Goal: Transaction & Acquisition: Subscribe to service/newsletter

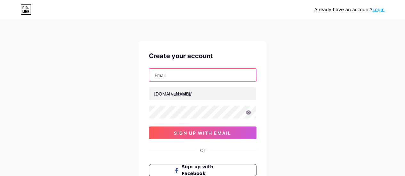
click at [179, 80] on input "text" at bounding box center [202, 75] width 107 height 13
type input "[EMAIL_ADDRESS][DOMAIN_NAME]"
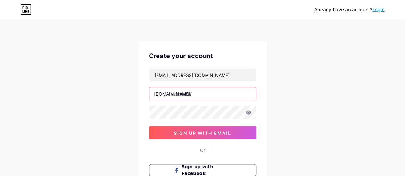
click at [177, 95] on input "text" at bounding box center [202, 93] width 107 height 13
paste input "usapps365"
type input "usapps365"
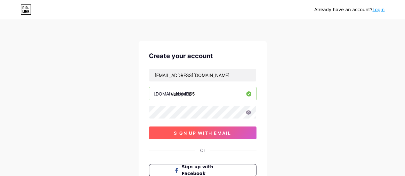
click at [192, 129] on button "sign up with email" at bounding box center [203, 133] width 108 height 13
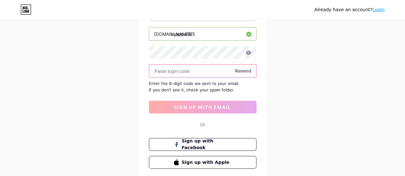
scroll to position [64, 0]
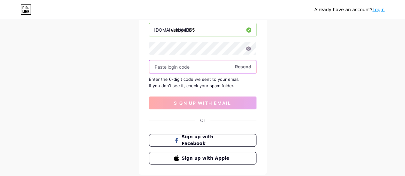
click at [192, 67] on input "text" at bounding box center [202, 67] width 107 height 13
paste input "740051"
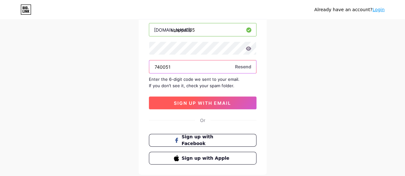
type input "740051"
click at [189, 101] on span "sign up with email" at bounding box center [202, 103] width 57 height 5
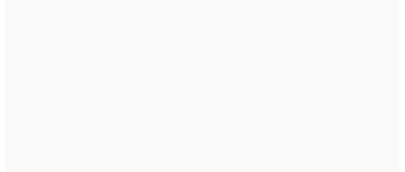
scroll to position [0, 0]
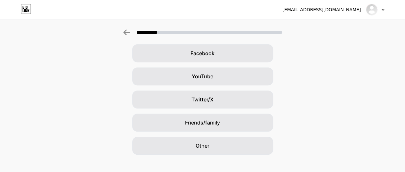
scroll to position [104, 0]
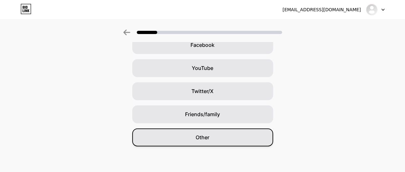
click at [214, 136] on div "Other" at bounding box center [202, 137] width 141 height 18
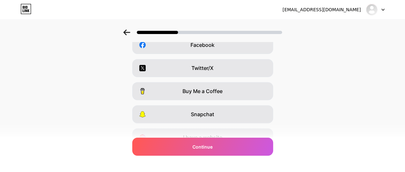
scroll to position [0, 0]
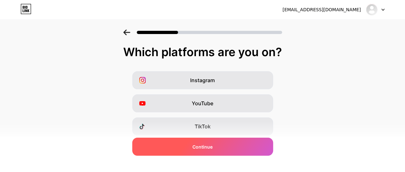
click at [211, 144] on span "Continue" at bounding box center [202, 146] width 20 height 7
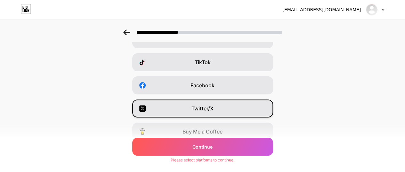
scroll to position [136, 0]
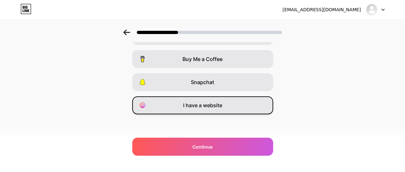
click at [215, 100] on div "I have a website" at bounding box center [202, 105] width 141 height 18
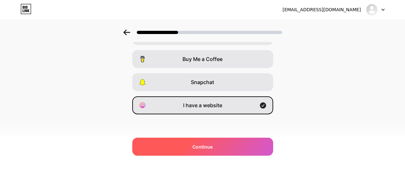
click at [209, 142] on div "Continue" at bounding box center [202, 146] width 141 height 18
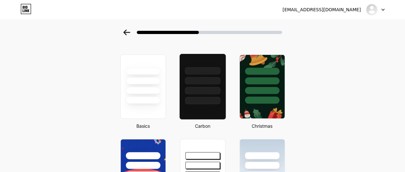
scroll to position [0, 0]
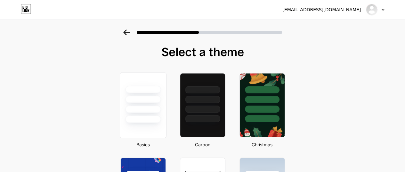
click at [158, 100] on div at bounding box center [143, 98] width 36 height 7
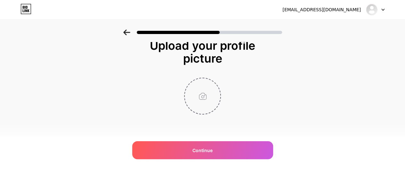
scroll to position [7, 0]
click at [208, 95] on input "file" at bounding box center [203, 96] width 36 height 36
type input "C:\fakepath\Logo.jpg"
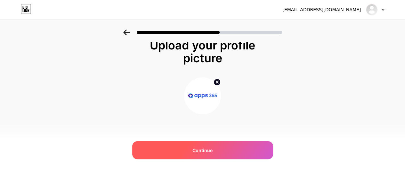
click at [209, 149] on span "Continue" at bounding box center [202, 150] width 20 height 7
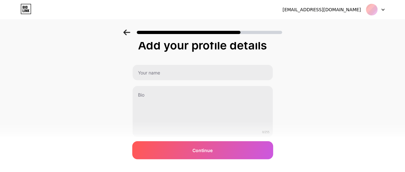
scroll to position [0, 0]
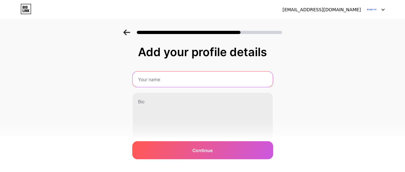
click at [161, 76] on input "text" at bounding box center [203, 78] width 140 height 15
type input "Apps 365"
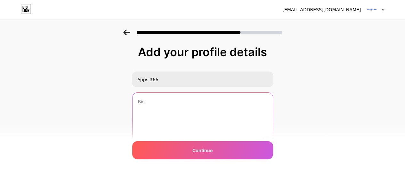
click at [179, 104] on textarea at bounding box center [203, 119] width 140 height 52
paste textarea "Transform your onboarding process with automated employee onboarding powered by…"
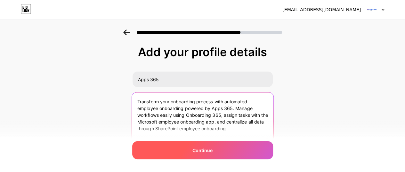
type textarea "Transform your onboarding process with automated employee onboarding powered by…"
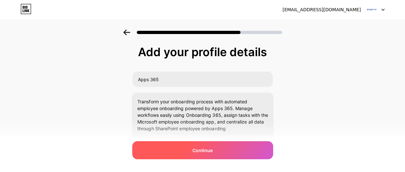
click at [199, 148] on span "Continue" at bounding box center [202, 150] width 20 height 7
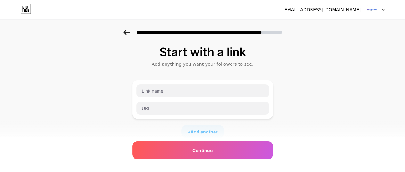
scroll to position [10, 0]
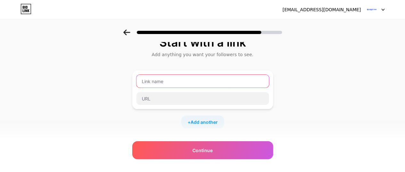
click at [175, 83] on input "text" at bounding box center [202, 81] width 133 height 13
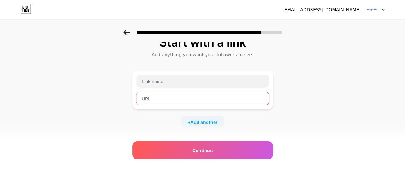
click at [152, 94] on input "text" at bounding box center [202, 98] width 133 height 13
paste input "https://www.apps365.com/employee-onboarding-software-hr-onboarding-365/"
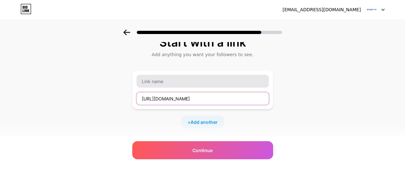
type input "https://www.apps365.com/employee-onboarding-software-hr-onboarding-365/"
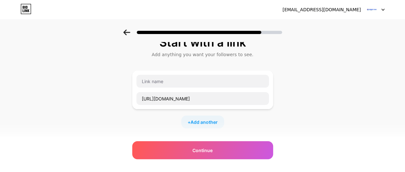
scroll to position [0, 0]
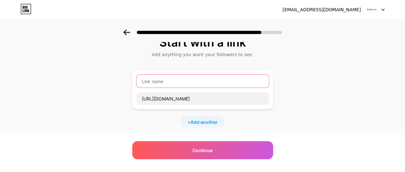
click at [163, 84] on input "text" at bounding box center [202, 81] width 133 height 13
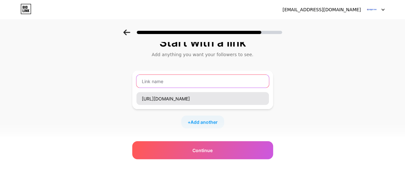
paste input "Automated Employee Onboarding"
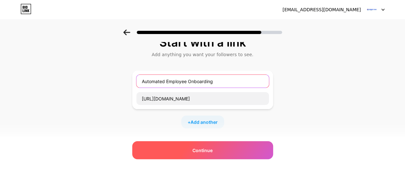
type input "Automated Employee Onboarding"
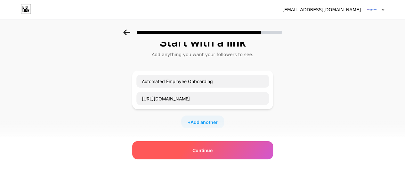
click at [207, 146] on div "Continue" at bounding box center [202, 150] width 141 height 18
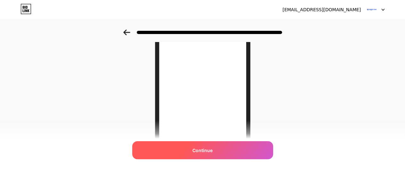
scroll to position [128, 0]
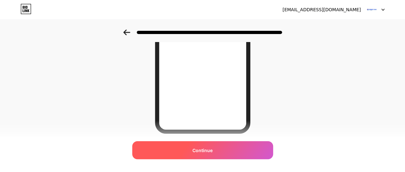
click at [209, 153] on div "Continue" at bounding box center [202, 150] width 141 height 18
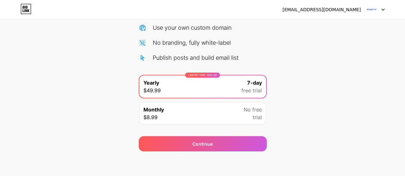
scroll to position [81, 0]
click at [197, 112] on div "Monthly $8.99 No free trial" at bounding box center [202, 113] width 127 height 22
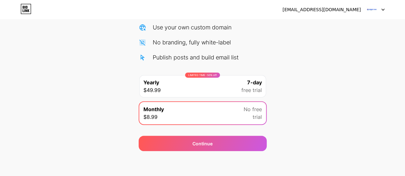
click at [221, 86] on div "LIMITED TIME : 50% off Yearly $49.99 7-day free trial" at bounding box center [202, 86] width 127 height 22
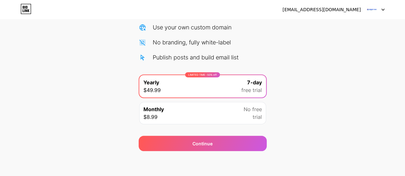
click at [214, 113] on div "Monthly $8.99 No free trial" at bounding box center [202, 113] width 127 height 22
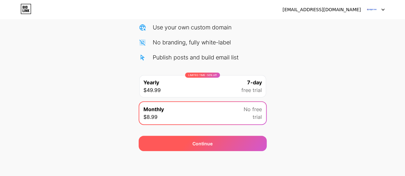
click at [209, 143] on span "Continue" at bounding box center [202, 144] width 20 height 7
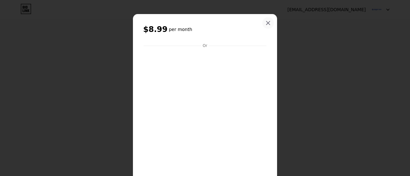
click at [266, 25] on icon at bounding box center [267, 22] width 5 height 5
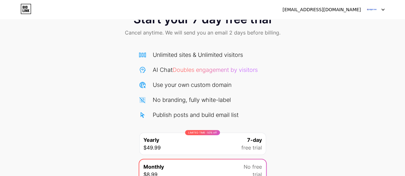
scroll to position [0, 0]
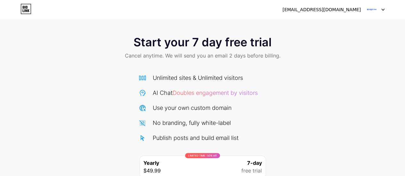
click at [235, 41] on span "Start your 7 day free trial" at bounding box center [203, 42] width 138 height 13
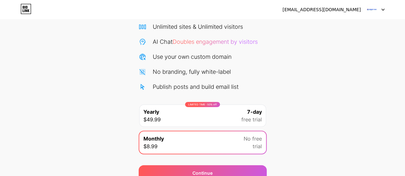
scroll to position [81, 0]
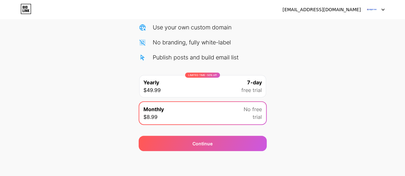
click at [375, 9] on img at bounding box center [372, 10] width 12 height 12
click at [31, 6] on icon at bounding box center [26, 9] width 10 height 10
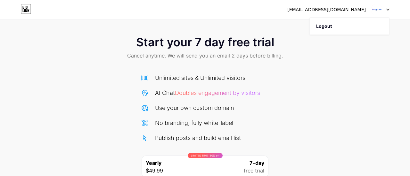
click at [26, 6] on html "[EMAIL_ADDRESS][DOMAIN_NAME] Logout Link Copied Start your 7 day free trial Can…" at bounding box center [205, 129] width 410 height 258
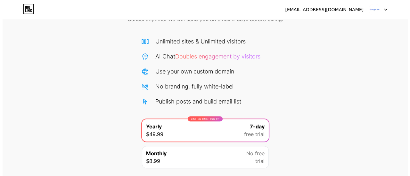
scroll to position [81, 0]
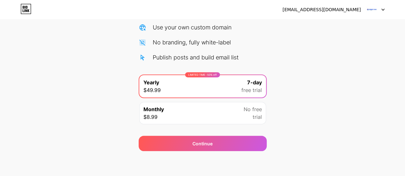
click at [207, 87] on div "LIMITED TIME : 50% off Yearly $49.99 7-day free trial" at bounding box center [202, 86] width 127 height 22
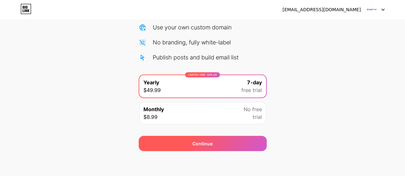
click at [206, 143] on span "Continue" at bounding box center [202, 144] width 20 height 7
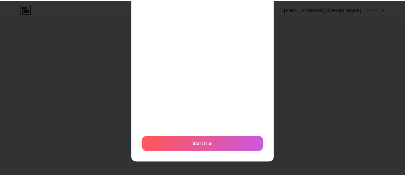
scroll to position [2, 0]
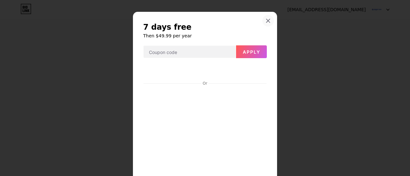
click at [262, 20] on div at bounding box center [268, 21] width 12 height 12
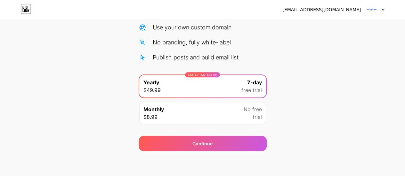
click at [25, 2] on div "jayccarter2c14@gmail.com Logout" at bounding box center [202, 9] width 405 height 19
click at [24, 8] on icon at bounding box center [24, 7] width 2 height 3
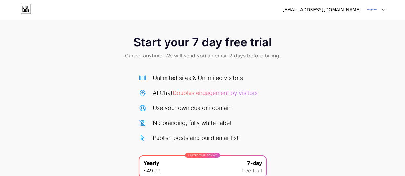
click at [389, 12] on div "jayccarter2c14@gmail.com Logout" at bounding box center [202, 10] width 405 height 12
click at [380, 6] on div at bounding box center [375, 10] width 19 height 12
click at [324, 25] on li "Logout" at bounding box center [344, 26] width 79 height 17
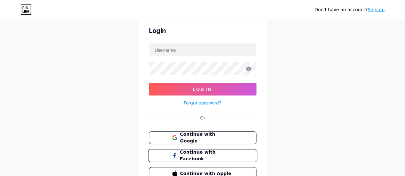
scroll to position [59, 0]
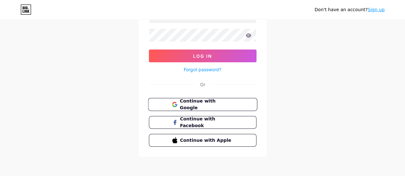
click at [193, 105] on span "Continue with Google" at bounding box center [206, 105] width 53 height 14
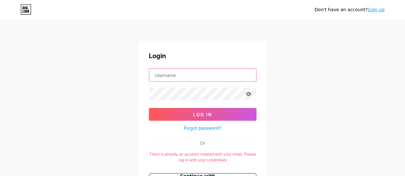
click at [189, 73] on input "text" at bounding box center [202, 75] width 107 height 13
type input "[EMAIL_ADDRESS][DOMAIN_NAME]"
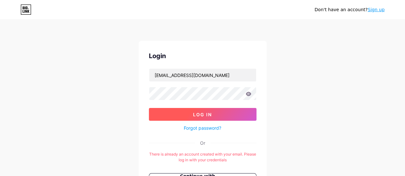
click at [210, 110] on button "Log In" at bounding box center [203, 114] width 108 height 13
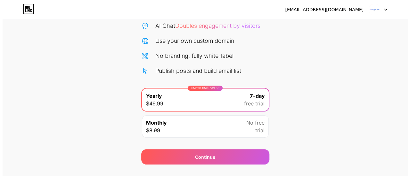
scroll to position [81, 0]
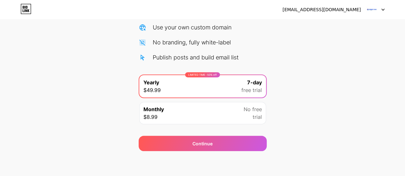
click at [194, 153] on div "[EMAIL_ADDRESS][DOMAIN_NAME] Logout Link Copied Start your 7 day free trial Can…" at bounding box center [202, 48] width 405 height 258
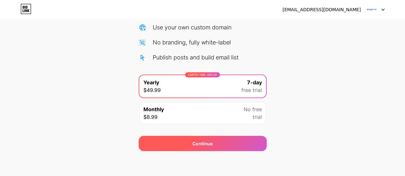
click at [197, 144] on span "Continue" at bounding box center [202, 144] width 20 height 7
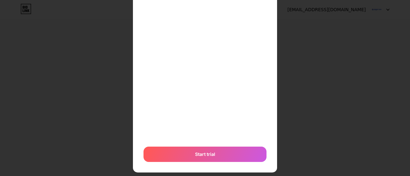
scroll to position [109, 0]
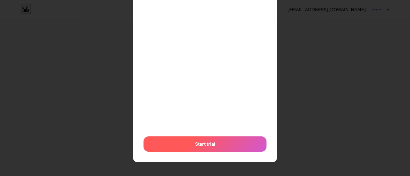
click at [207, 141] on span "Start trial" at bounding box center [205, 144] width 20 height 7
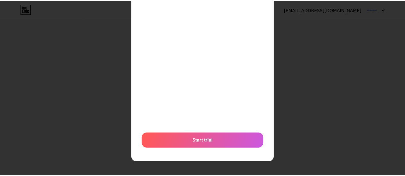
scroll to position [0, 0]
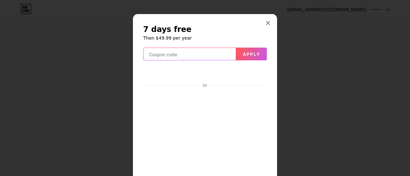
click at [225, 54] on input "text" at bounding box center [189, 54] width 92 height 13
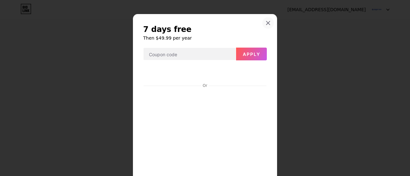
click at [263, 22] on div at bounding box center [268, 23] width 12 height 12
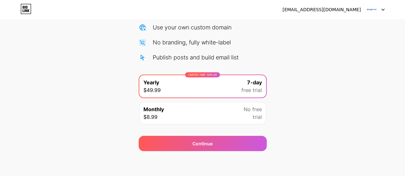
click at [235, 110] on div "Monthly $8.99 No free trial" at bounding box center [202, 113] width 127 height 22
